Goal: Task Accomplishment & Management: Use online tool/utility

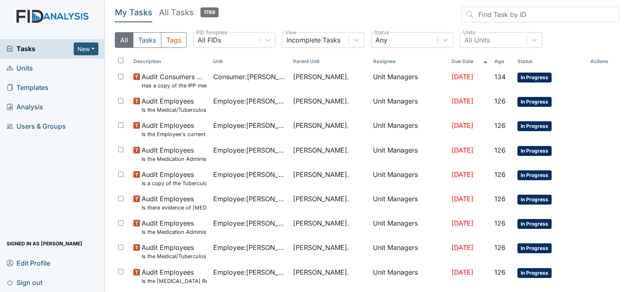
click at [26, 65] on span "Units" at bounding box center [20, 68] width 26 height 13
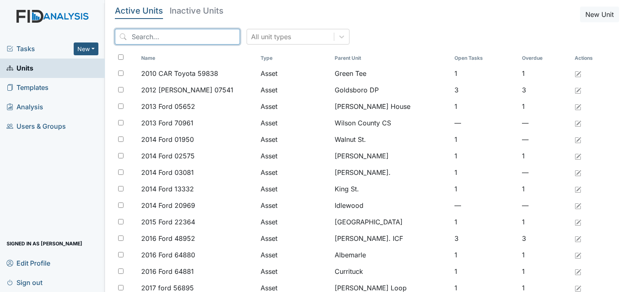
click at [135, 33] on input "search" at bounding box center [177, 37] width 125 height 16
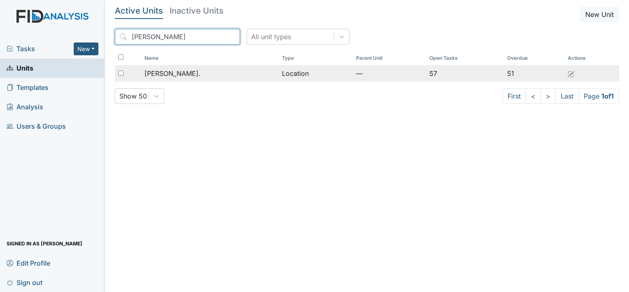
type input "[PERSON_NAME]"
click at [175, 73] on span "[PERSON_NAME]." at bounding box center [173, 73] width 56 height 10
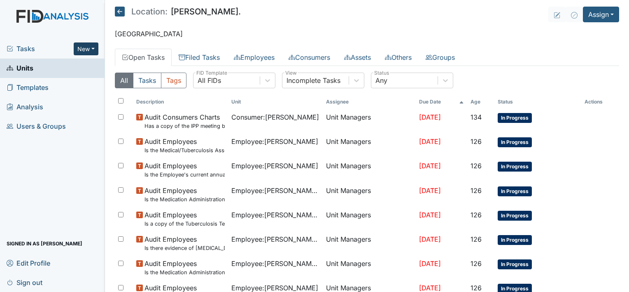
click at [93, 48] on button "New" at bounding box center [86, 48] width 25 height 13
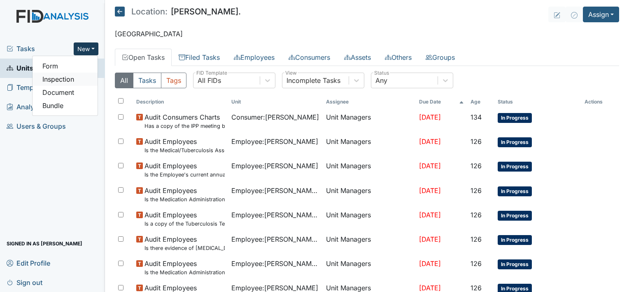
click at [88, 75] on link "Inspection" at bounding box center [65, 78] width 65 height 13
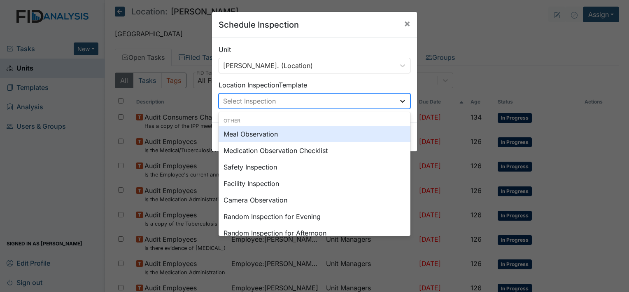
click at [399, 101] on icon at bounding box center [403, 101] width 8 height 8
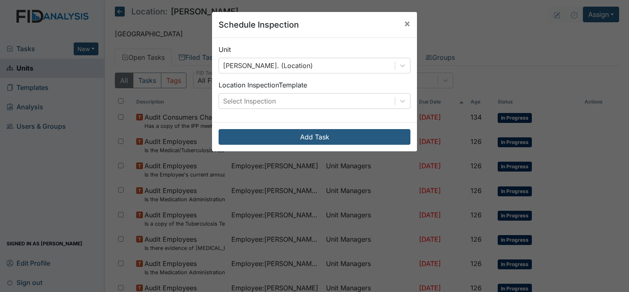
click at [85, 135] on div "Schedule Inspection × Unit William St. (Location) Location Inspection Template …" at bounding box center [314, 146] width 629 height 292
click at [404, 18] on span "×" at bounding box center [407, 23] width 7 height 12
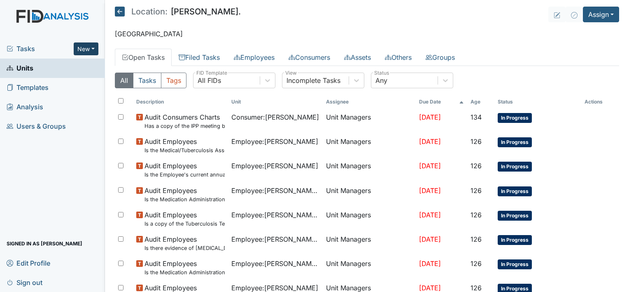
click at [94, 47] on button "New" at bounding box center [86, 48] width 25 height 13
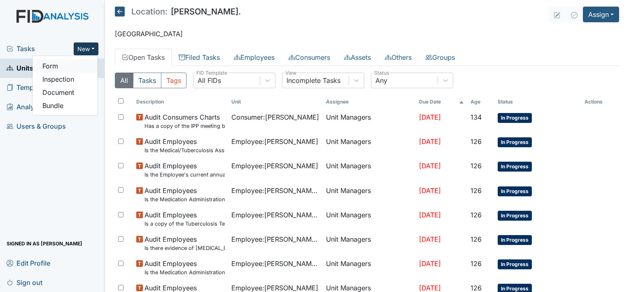
click at [86, 68] on link "Form" at bounding box center [65, 65] width 65 height 13
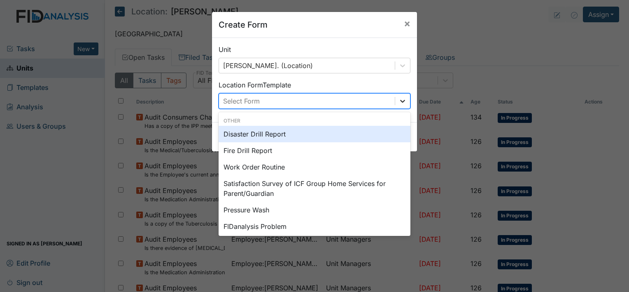
click at [395, 105] on div at bounding box center [402, 100] width 15 height 15
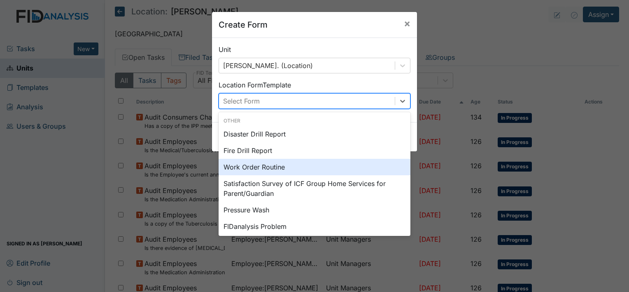
click at [311, 163] on div "Work Order Routine" at bounding box center [315, 167] width 192 height 16
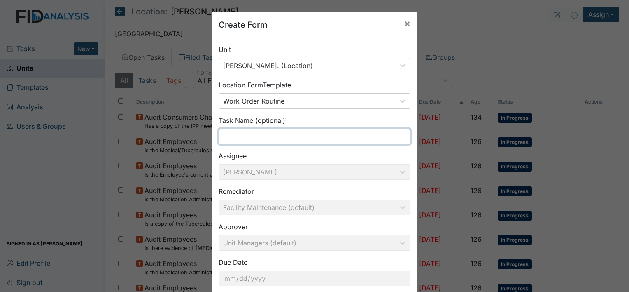
click at [302, 141] on input "text" at bounding box center [315, 136] width 192 height 16
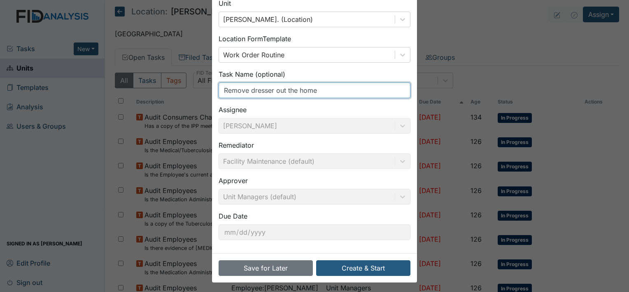
scroll to position [48, 0]
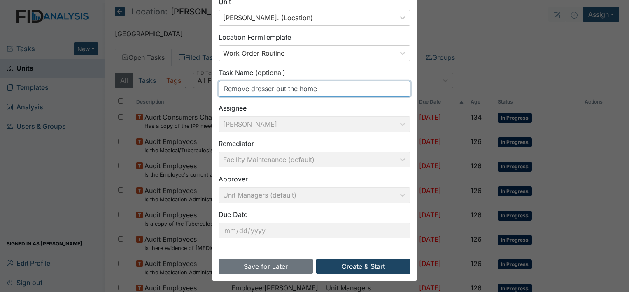
type input "Remove dresser out the home"
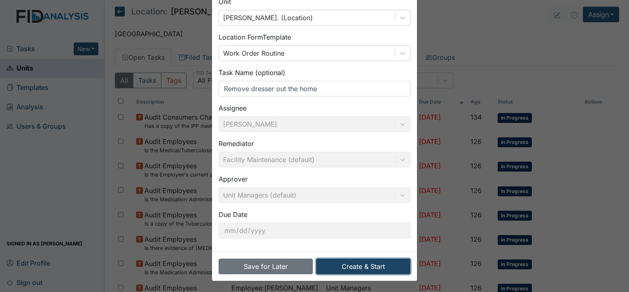
click at [346, 263] on button "Create & Start" at bounding box center [363, 266] width 94 height 16
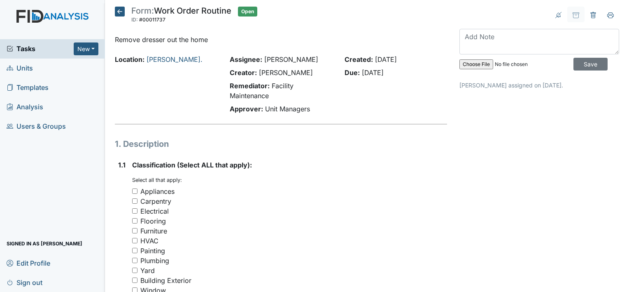
click at [133, 189] on input "Appliances" at bounding box center [134, 190] width 5 height 5
checkbox input "true"
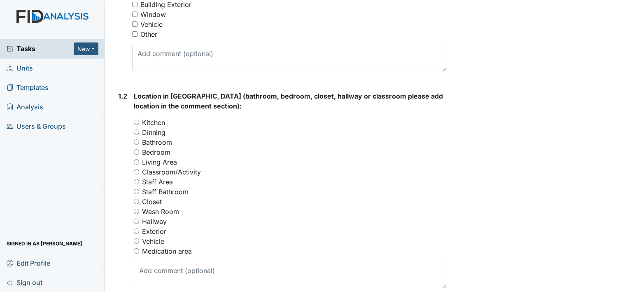
scroll to position [276, 0]
click at [134, 150] on input "Bedroom" at bounding box center [136, 150] width 5 height 5
radio input "true"
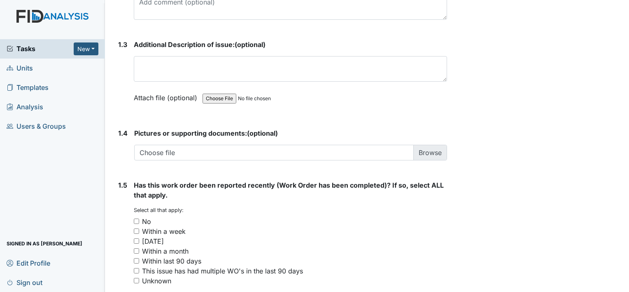
scroll to position [550, 0]
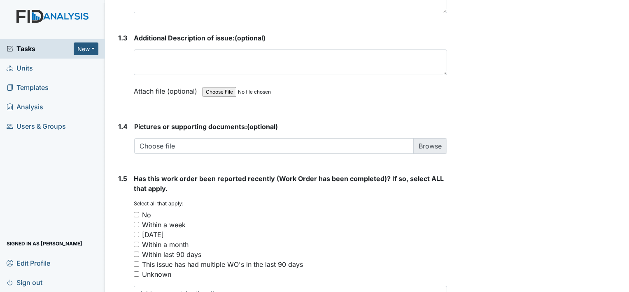
click at [144, 60] on textarea at bounding box center [290, 62] width 313 height 26
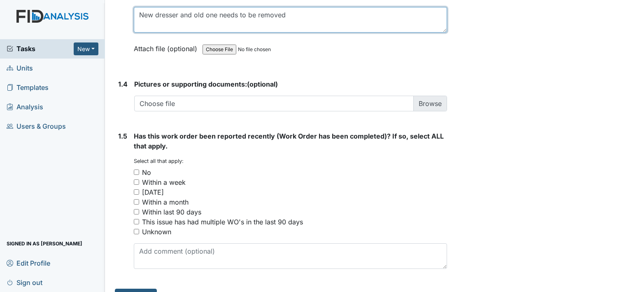
type textarea "New dresser and old one needs to be removed"
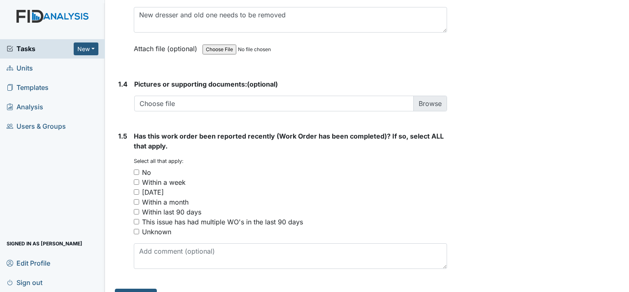
click at [136, 170] on input "No" at bounding box center [136, 171] width 5 height 5
checkbox input "true"
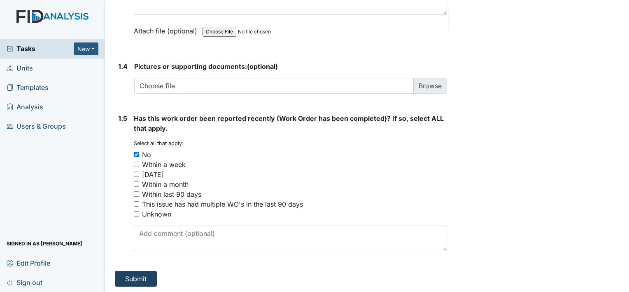
click at [142, 281] on button "Submit" at bounding box center [136, 279] width 42 height 16
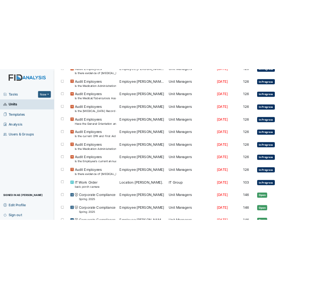
scroll to position [276, 0]
